Goal: Task Accomplishment & Management: Use online tool/utility

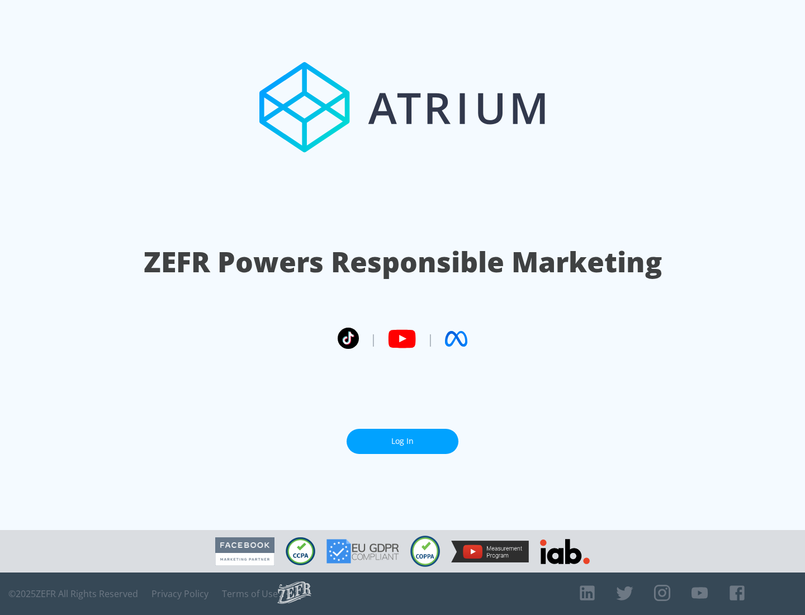
click at [402, 437] on link "Log In" at bounding box center [403, 441] width 112 height 25
